Goal: Transaction & Acquisition: Book appointment/travel/reservation

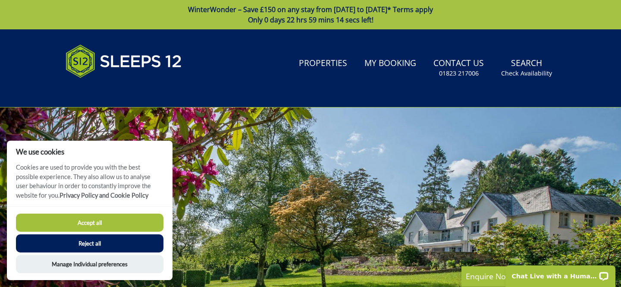
click at [101, 226] on button "Accept all" at bounding box center [90, 223] width 148 height 18
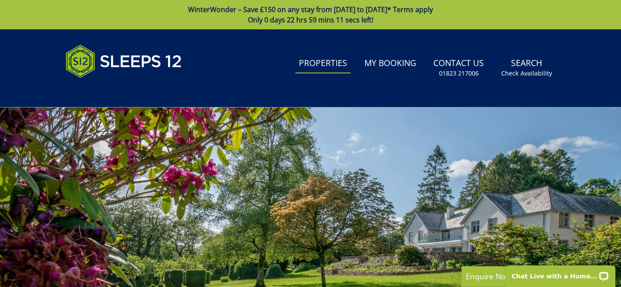
click at [337, 65] on link "Properties" at bounding box center [323, 63] width 55 height 19
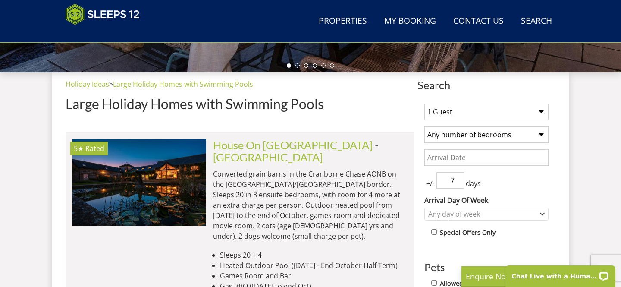
scroll to position [302, 0]
click at [465, 117] on select "1 Guest 2 Guests 3 Guests 4 Guests 5 Guests 6 Guests 7 Guests 8 Guests 9 Guests…" at bounding box center [487, 112] width 124 height 16
click at [425, 104] on select "1 Guest 2 Guests 3 Guests 4 Guests 5 Guests 6 Guests 7 Guests 8 Guests 9 Guests…" at bounding box center [487, 112] width 124 height 16
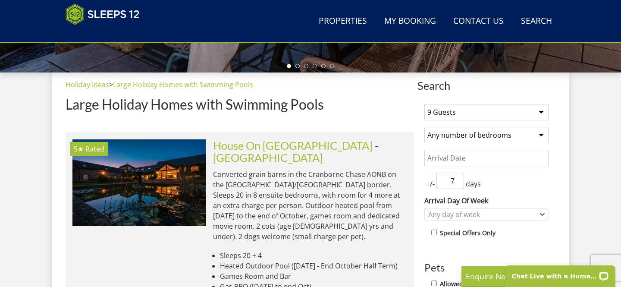
click at [464, 116] on select "1 Guest 2 Guests 3 Guests 4 Guests 5 Guests 6 Guests 7 Guests 8 Guests 9 Guests…" at bounding box center [487, 112] width 124 height 16
select select "10"
click at [425, 104] on select "1 Guest 2 Guests 3 Guests 4 Guests 5 Guests 6 Guests 7 Guests 8 Guests 9 Guests…" at bounding box center [487, 112] width 124 height 16
click at [484, 152] on input "Date" at bounding box center [487, 158] width 124 height 16
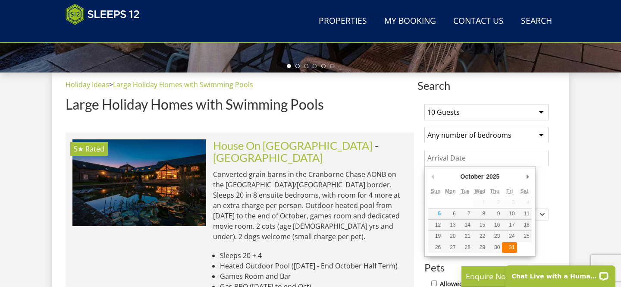
type input "[DATE]"
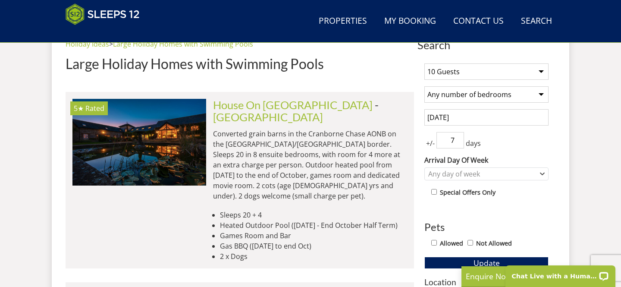
scroll to position [350, 0]
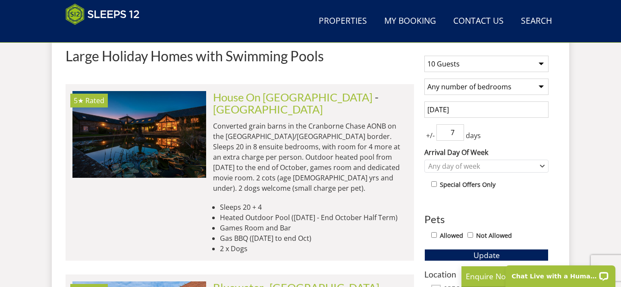
drag, startPoint x: 450, startPoint y: 139, endPoint x: 467, endPoint y: 137, distance: 17.4
click at [466, 137] on div "+/- 7 days" at bounding box center [487, 132] width 124 height 16
type input "3"
click at [544, 130] on div "+/- 3 days" at bounding box center [487, 132] width 124 height 16
click at [490, 163] on div "Any day of week" at bounding box center [482, 165] width 112 height 9
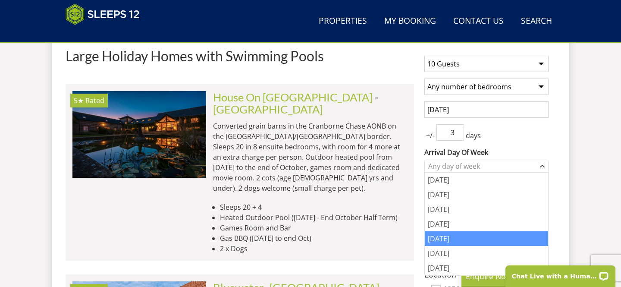
click at [453, 236] on div "[DATE]" at bounding box center [486, 238] width 123 height 15
click at [545, 149] on label "Arrival Day Of Week" at bounding box center [487, 152] width 124 height 10
click at [0, 0] on select "[DATE] [DATE] [DATE] [DATE] [DATE] [DATE] [DATE]" at bounding box center [0, 0] width 0 height 0
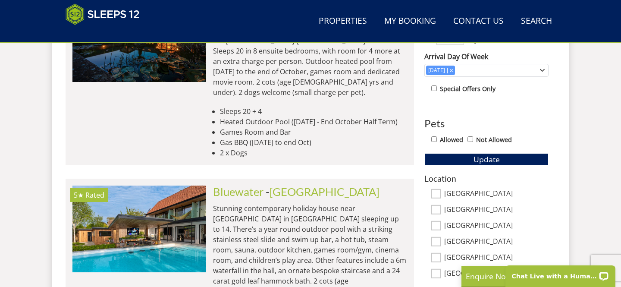
scroll to position [448, 0]
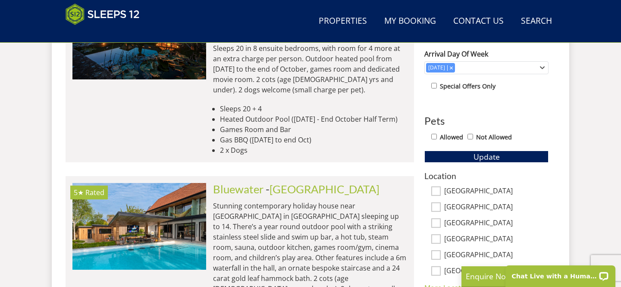
click at [456, 187] on label "[GEOGRAPHIC_DATA]" at bounding box center [496, 191] width 104 height 9
click at [441, 187] on input "[GEOGRAPHIC_DATA]" at bounding box center [435, 190] width 9 height 9
checkbox input "true"
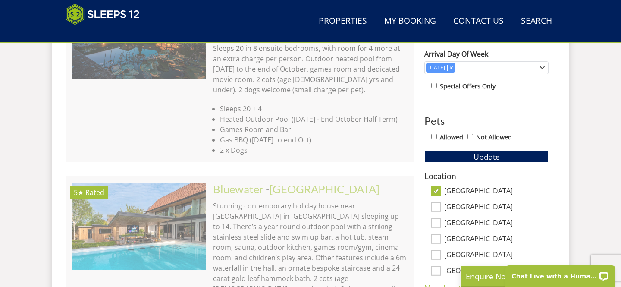
click at [438, 222] on input "[GEOGRAPHIC_DATA]" at bounding box center [435, 222] width 9 height 9
checkbox input "true"
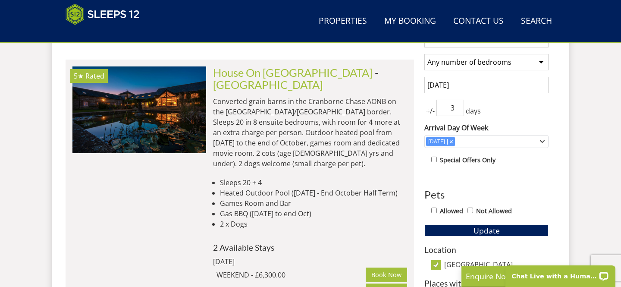
scroll to position [378, 0]
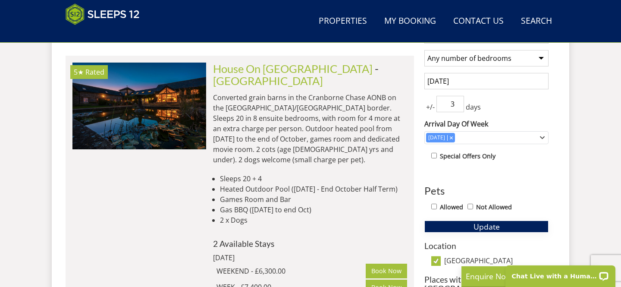
click at [466, 225] on button "Update" at bounding box center [487, 226] width 124 height 12
click at [474, 223] on span "Update" at bounding box center [487, 226] width 26 height 10
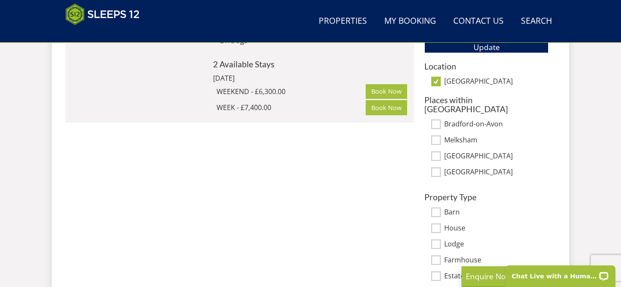
scroll to position [560, 0]
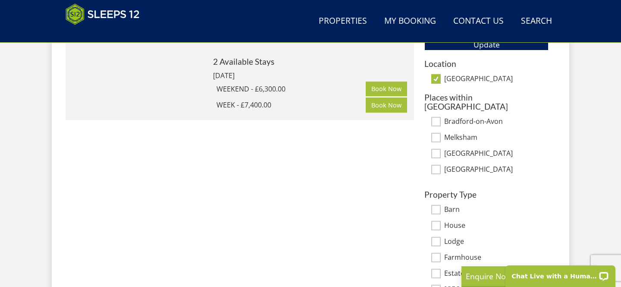
click at [438, 82] on input "[GEOGRAPHIC_DATA]" at bounding box center [435, 78] width 9 height 9
checkbox input "false"
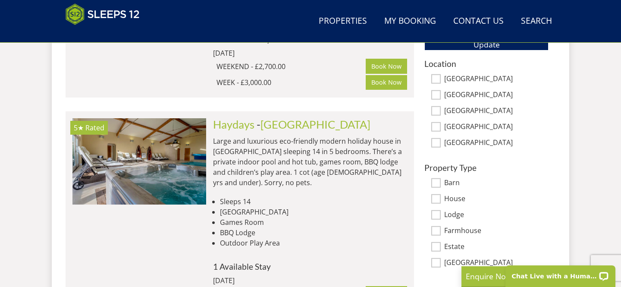
click at [434, 93] on input "[GEOGRAPHIC_DATA]" at bounding box center [435, 94] width 9 height 9
checkbox input "true"
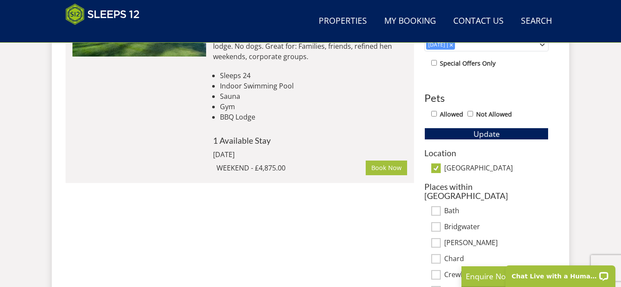
scroll to position [479, 0]
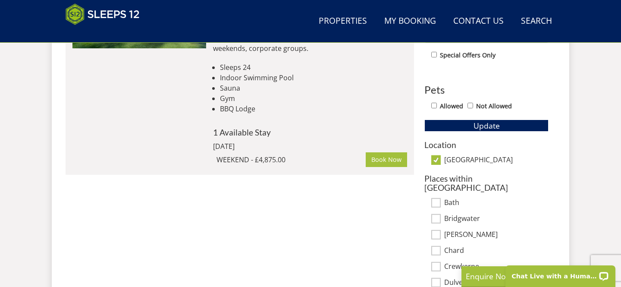
click at [436, 160] on input "[GEOGRAPHIC_DATA]" at bounding box center [435, 159] width 9 height 9
checkbox input "false"
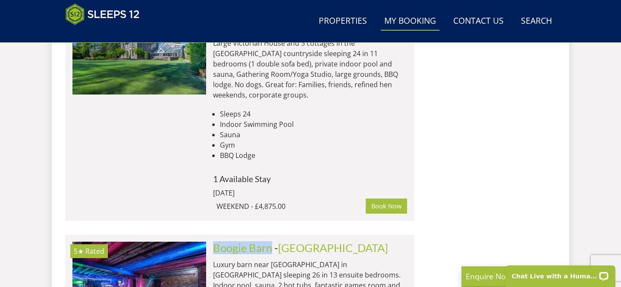
scroll to position [1398, 0]
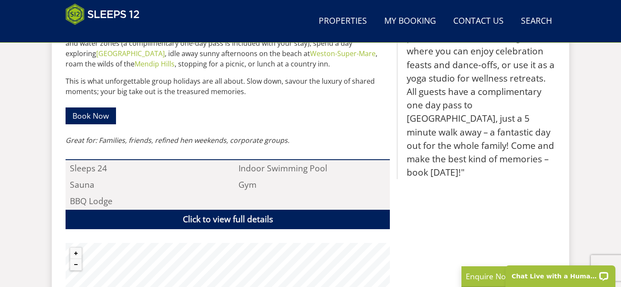
scroll to position [578, 0]
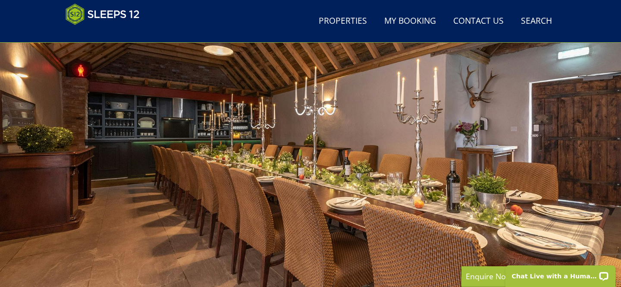
scroll to position [121, 0]
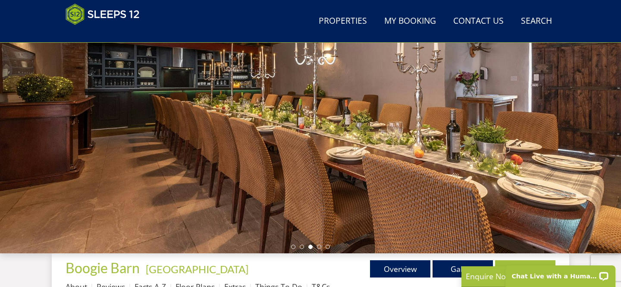
click at [385, 124] on div at bounding box center [310, 102] width 621 height 302
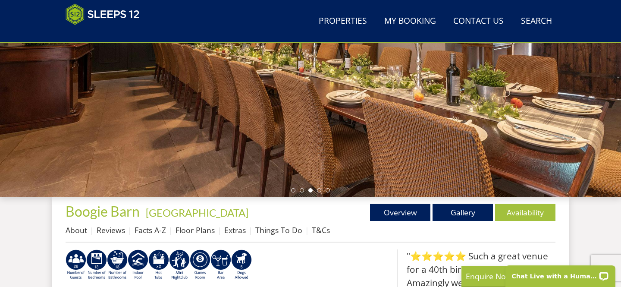
scroll to position [204, 0]
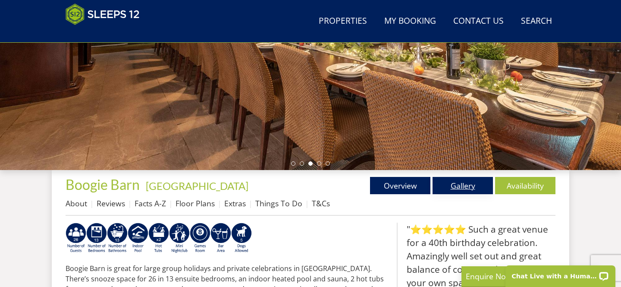
click at [450, 180] on link "Gallery" at bounding box center [463, 185] width 60 height 17
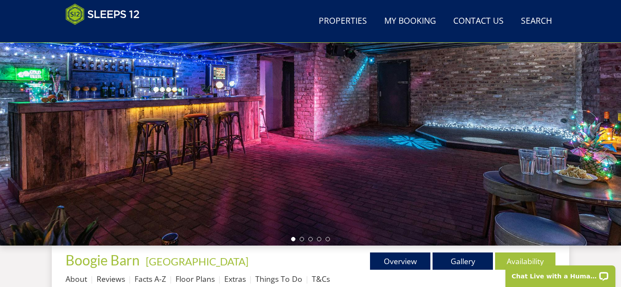
scroll to position [130, 0]
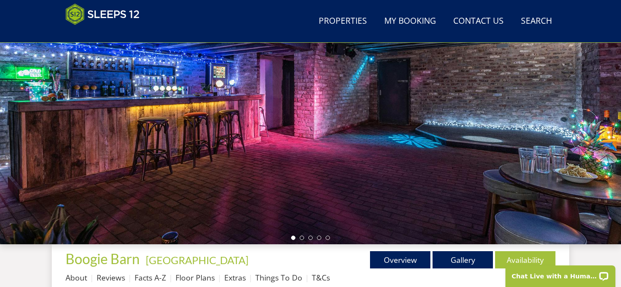
click at [397, 145] on div at bounding box center [310, 93] width 621 height 302
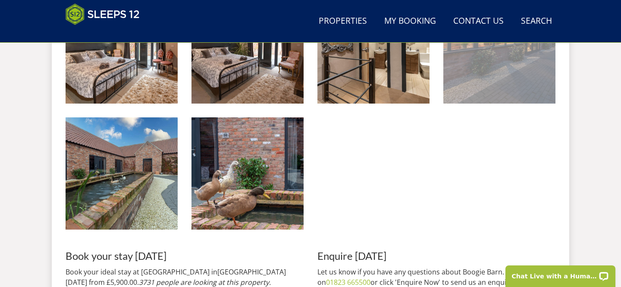
scroll to position [1194, 0]
